Goal: Download file/media

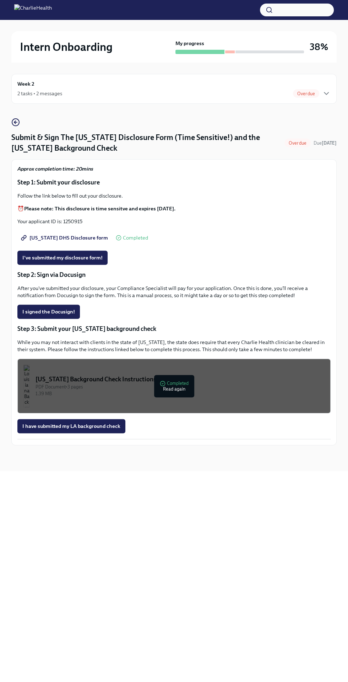
scroll to position [71, 0]
click at [270, 397] on div "1.39 MB" at bounding box center [180, 393] width 289 height 7
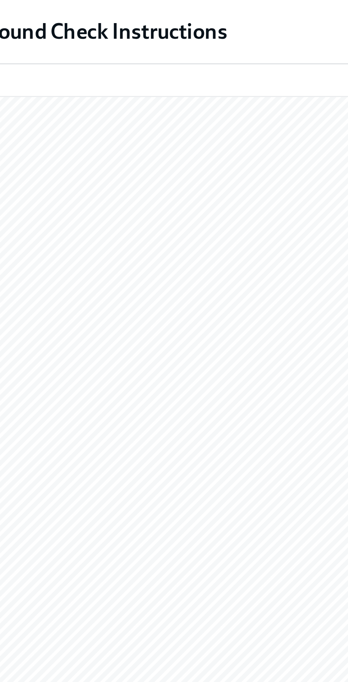
scroll to position [1, 0]
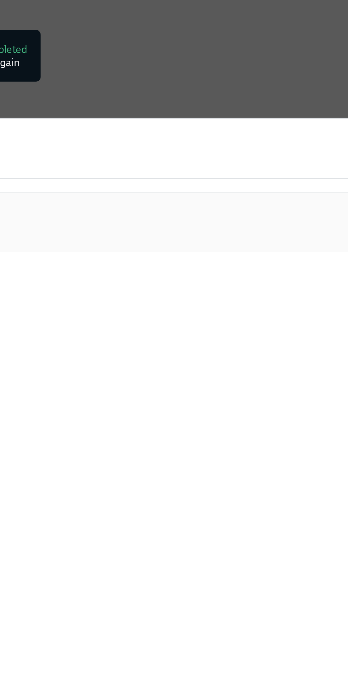
scroll to position [72, 0]
